Goal: Task Accomplishment & Management: Complete application form

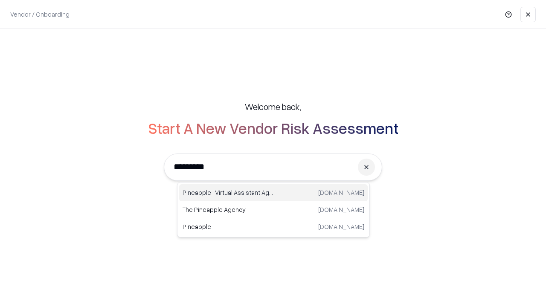
click at [274, 193] on div "Pineapple | Virtual Assistant Agency [DOMAIN_NAME]" at bounding box center [273, 192] width 189 height 17
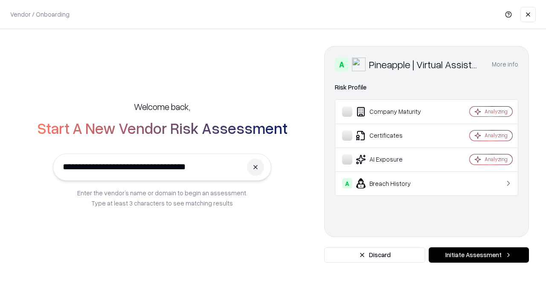
type input "**********"
click at [479, 255] on button "Initiate Assessment" at bounding box center [479, 255] width 100 height 15
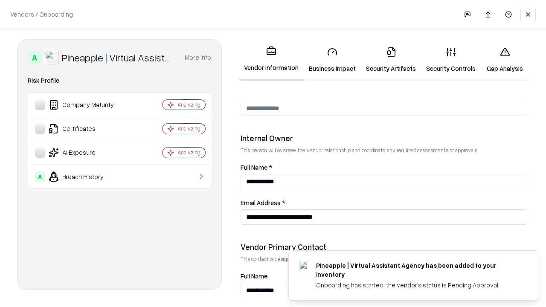
scroll to position [442, 0]
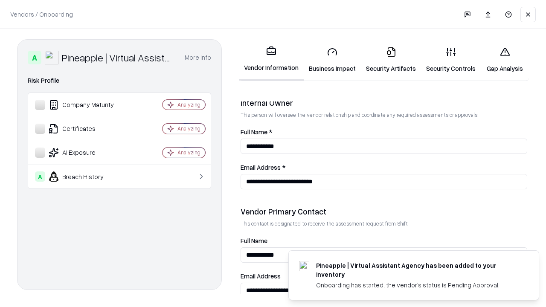
click at [332, 60] on link "Business Impact" at bounding box center [332, 60] width 57 height 40
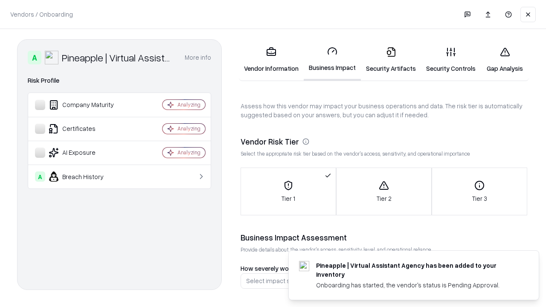
click at [391, 60] on link "Security Artifacts" at bounding box center [391, 60] width 60 height 40
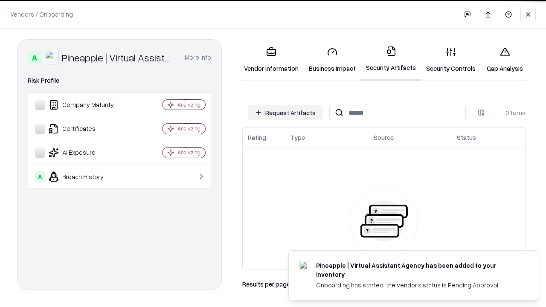
click at [286, 113] on button "Request Artifacts" at bounding box center [285, 112] width 74 height 15
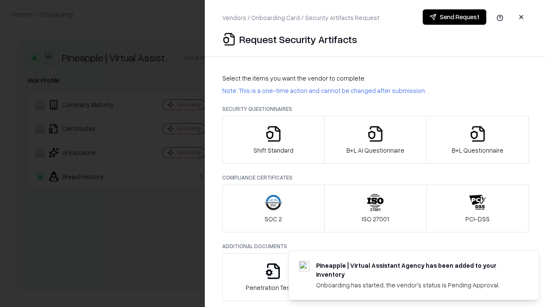
click at [273, 140] on icon "button" at bounding box center [273, 133] width 17 height 17
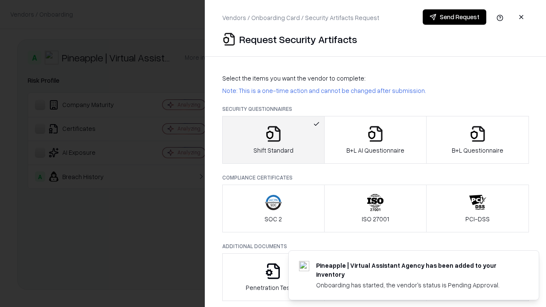
click at [455, 17] on button "Send Request" at bounding box center [455, 16] width 64 height 15
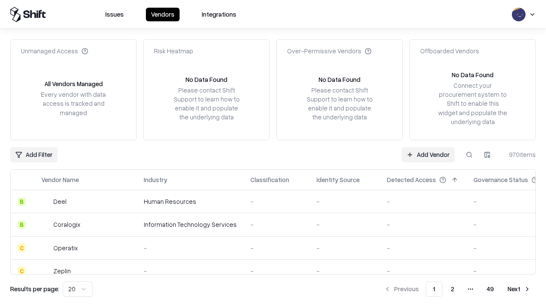
click at [470, 155] on button at bounding box center [469, 154] width 15 height 15
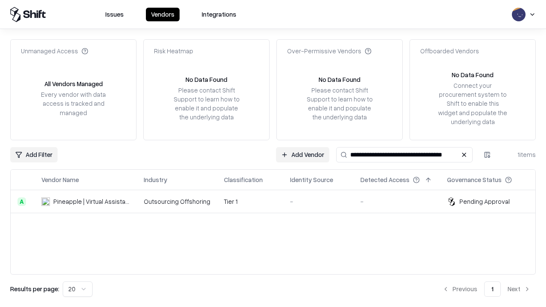
type input "**********"
click at [278, 201] on td "Tier 1" at bounding box center [250, 201] width 66 height 23
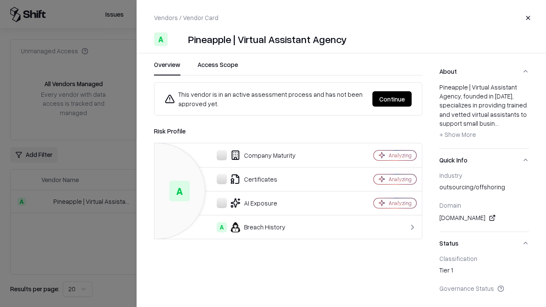
click at [392, 99] on button "Continue" at bounding box center [392, 98] width 39 height 15
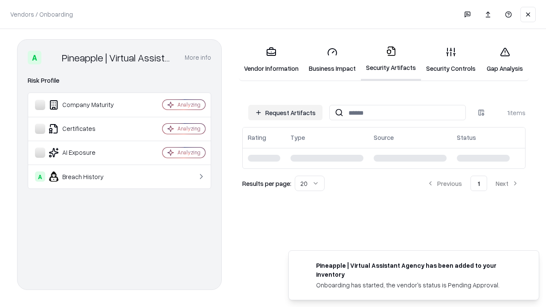
click at [505, 60] on link "Gap Analysis" at bounding box center [505, 60] width 48 height 40
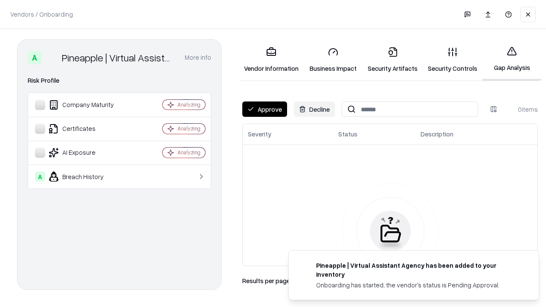
click at [265, 109] on button "Approve" at bounding box center [264, 109] width 45 height 15
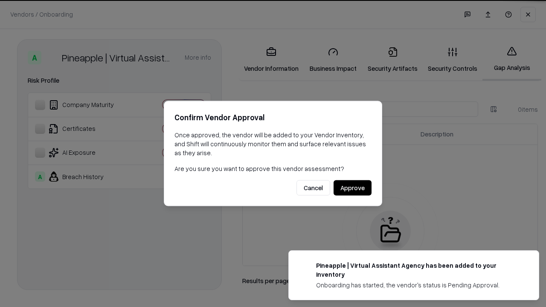
click at [353, 188] on button "Approve" at bounding box center [353, 188] width 38 height 15
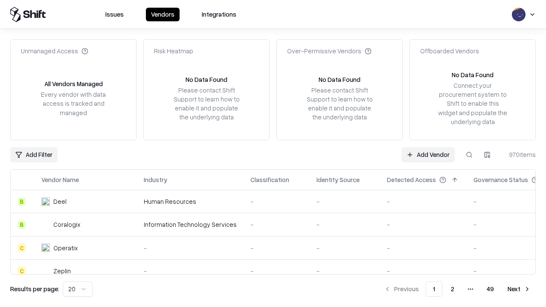
type input "**********"
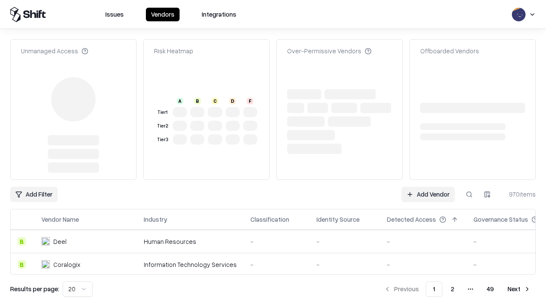
click at [428, 187] on link "Add Vendor" at bounding box center [428, 194] width 53 height 15
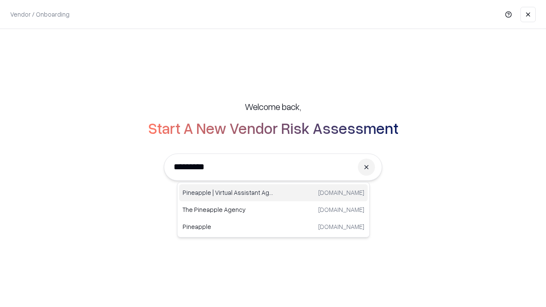
click at [274, 193] on div "Pineapple | Virtual Assistant Agency [DOMAIN_NAME]" at bounding box center [273, 192] width 189 height 17
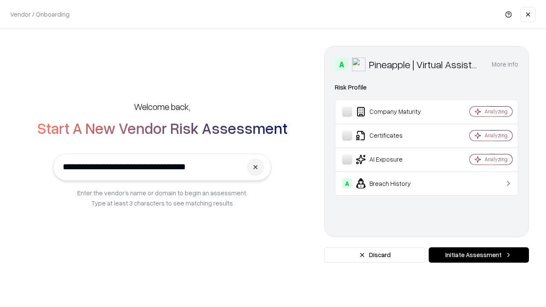
type input "**********"
click at [479, 255] on button "Initiate Assessment" at bounding box center [479, 255] width 100 height 15
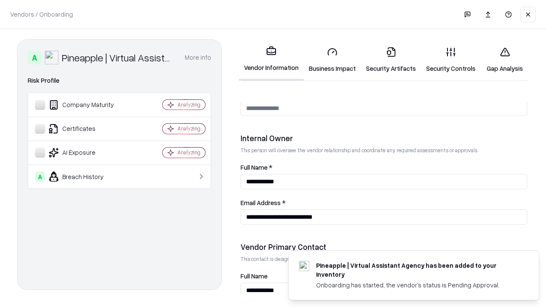
scroll to position [442, 0]
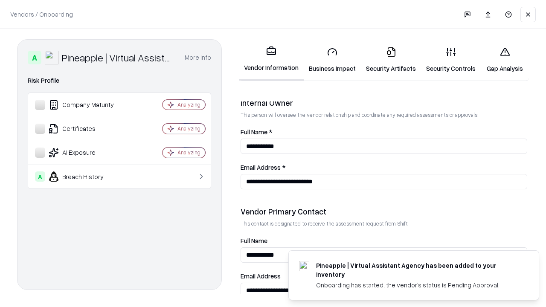
click at [505, 60] on link "Gap Analysis" at bounding box center [505, 60] width 48 height 40
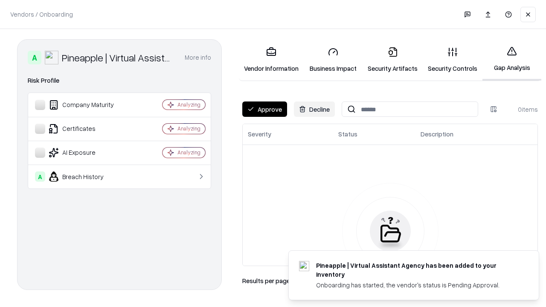
click at [265, 109] on button "Approve" at bounding box center [264, 109] width 45 height 15
